Goal: Information Seeking & Learning: Learn about a topic

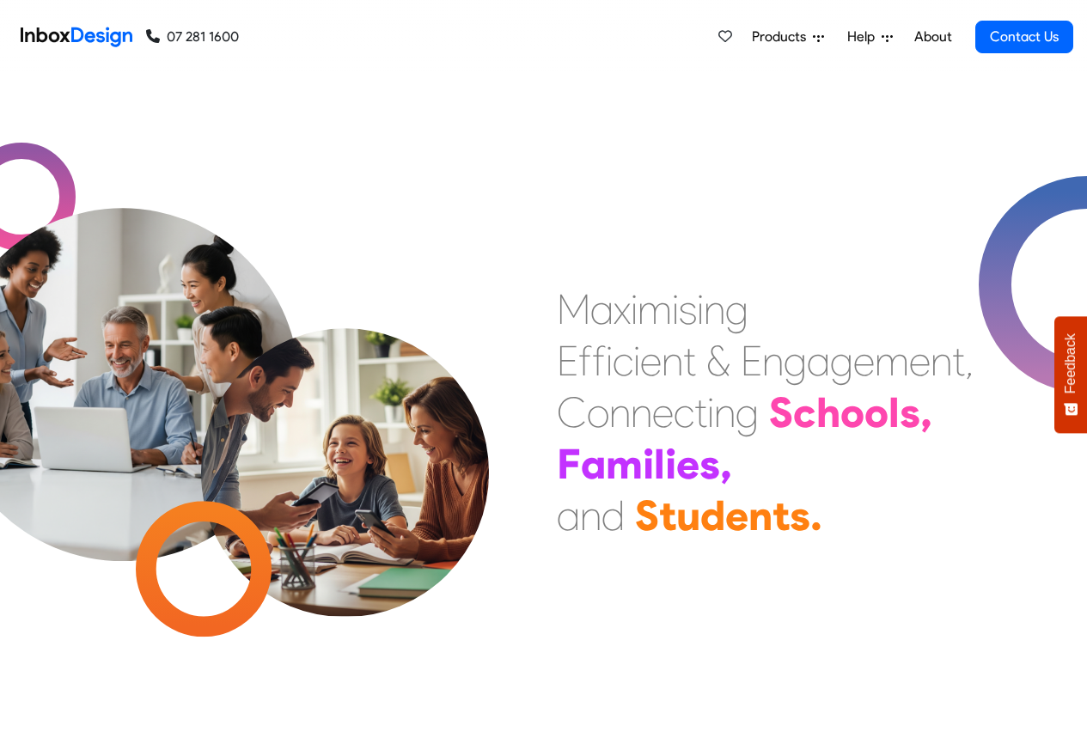
click at [933, 37] on link "About" at bounding box center [932, 37] width 47 height 34
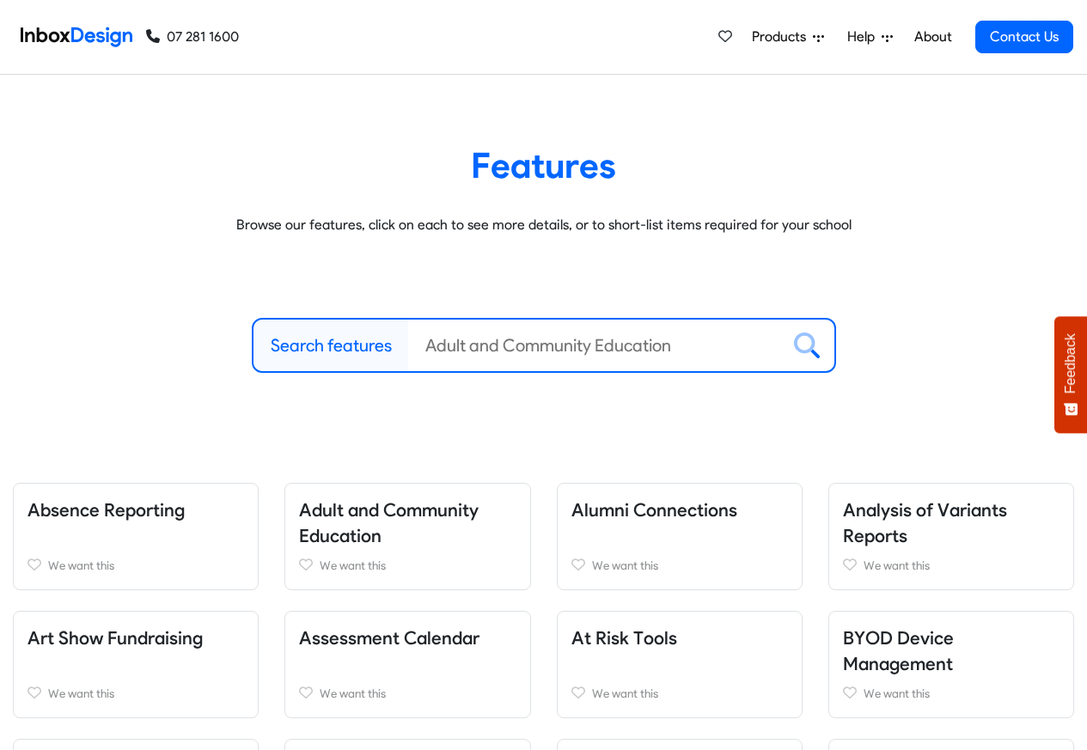
scroll to position [1951, 0]
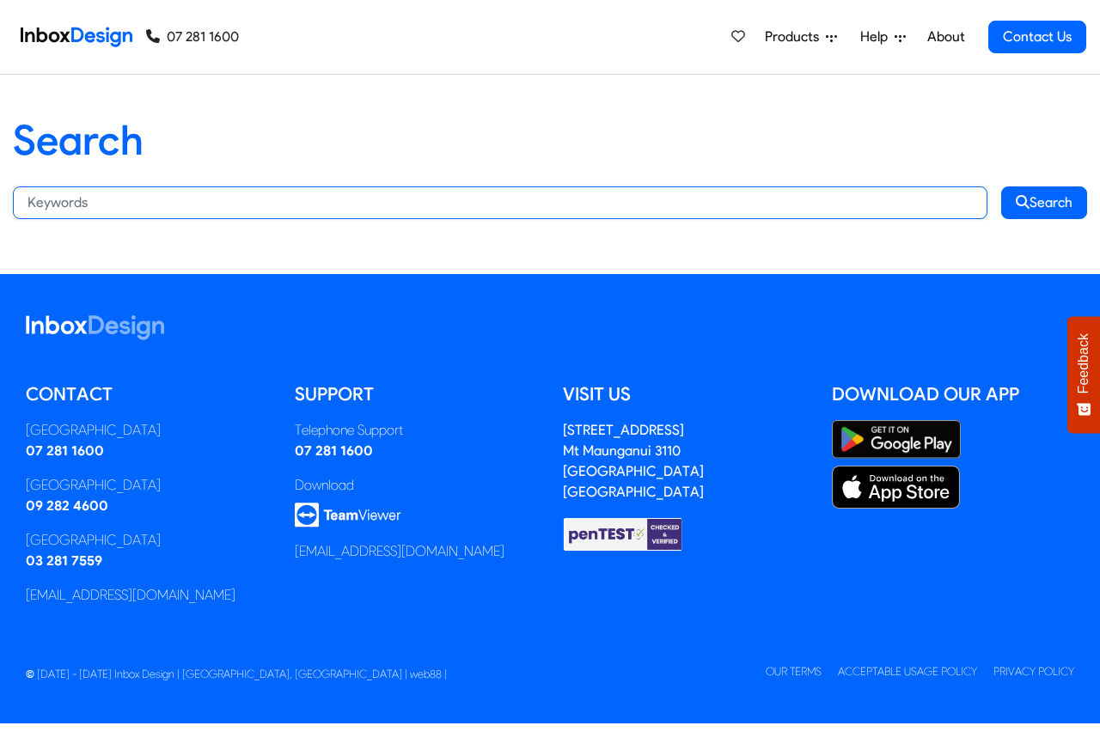
click at [209, 200] on input "Search:" at bounding box center [500, 203] width 975 height 33
paste input "bespoke"
type input "bespoke"
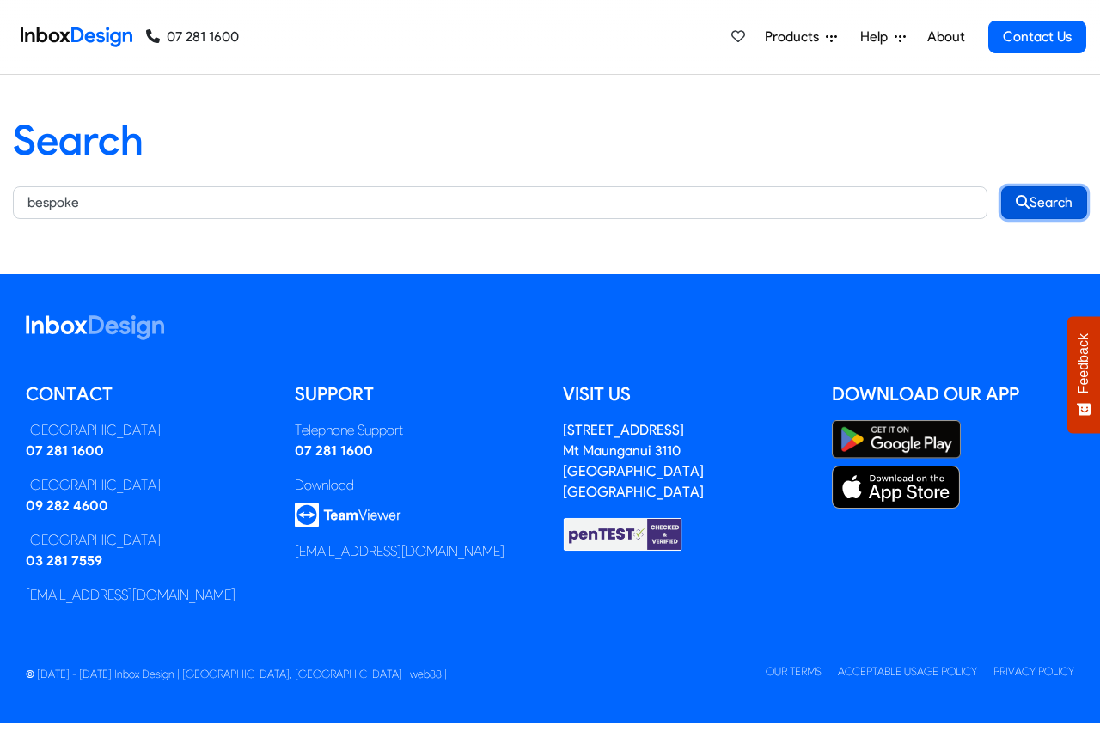
click at [1043, 201] on button "Search" at bounding box center [1044, 203] width 86 height 33
